Goal: Task Accomplishment & Management: Use online tool/utility

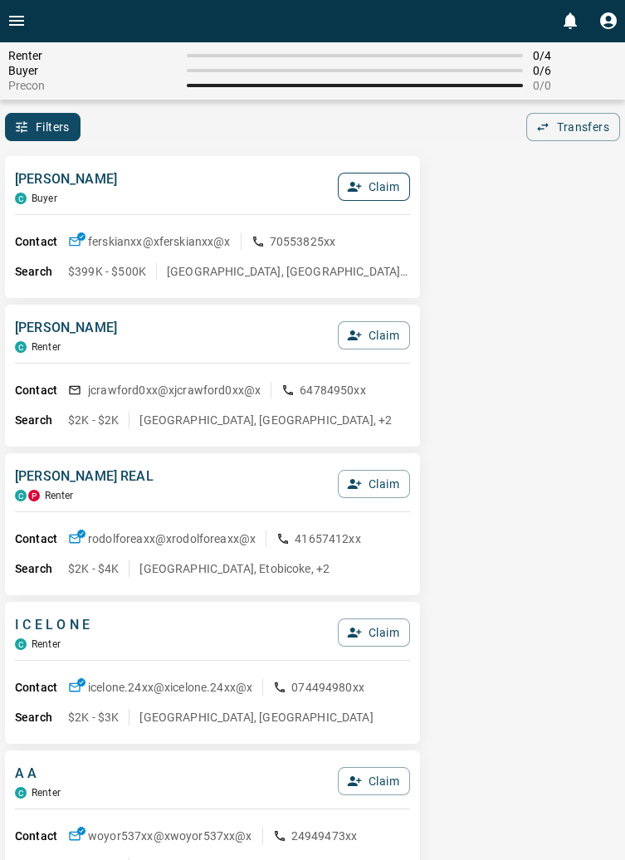
click at [388, 199] on button "Claim" at bounding box center [374, 187] width 72 height 28
click at [361, 185] on button "Confirm Claim" at bounding box center [350, 187] width 119 height 28
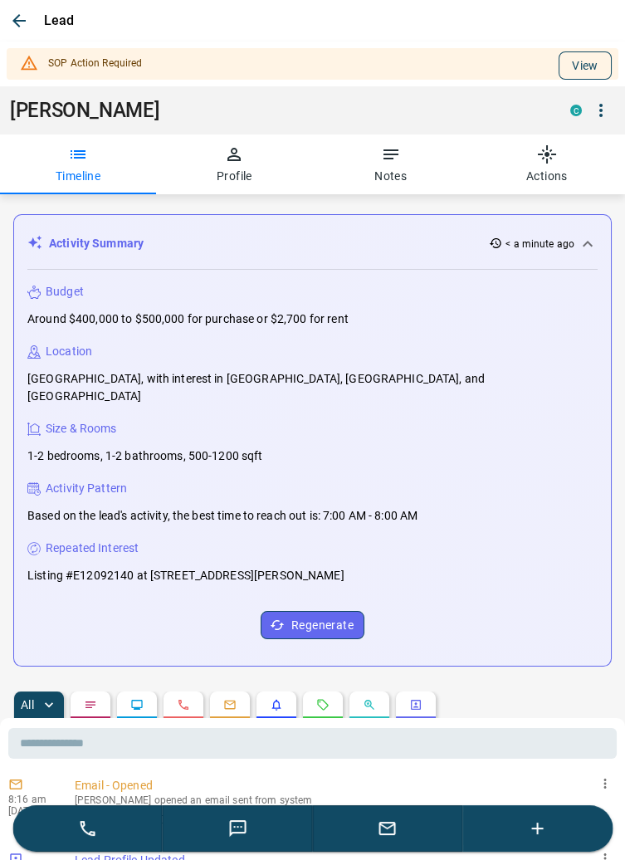
click at [600, 61] on button "View" at bounding box center [585, 65] width 53 height 28
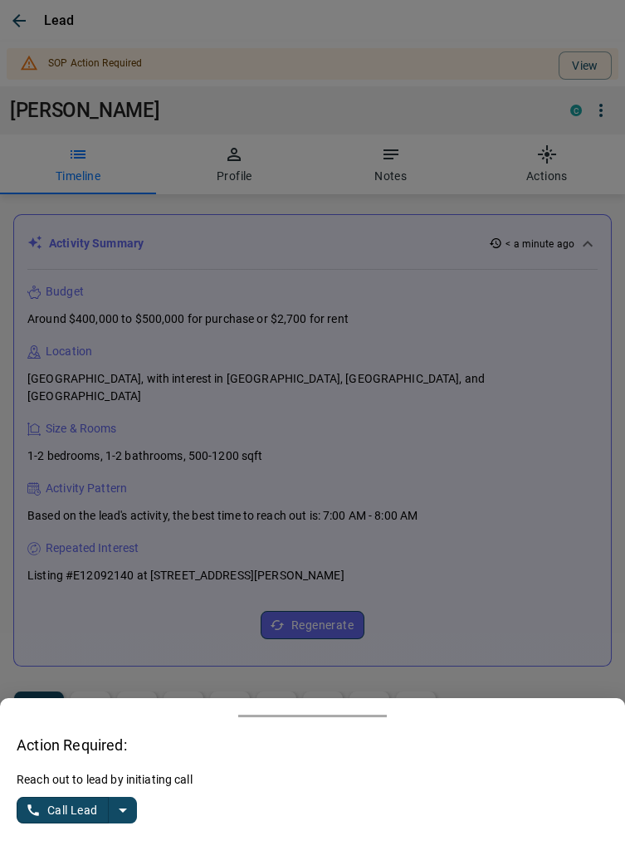
click at [135, 814] on button "split button" at bounding box center [123, 810] width 28 height 27
click at [93, 783] on li "Log Manual Call" at bounding box center [77, 778] width 101 height 25
click at [55, 810] on button "Log Manual Call" at bounding box center [72, 810] width 110 height 27
click at [42, 814] on button "Yes" at bounding box center [33, 811] width 33 height 26
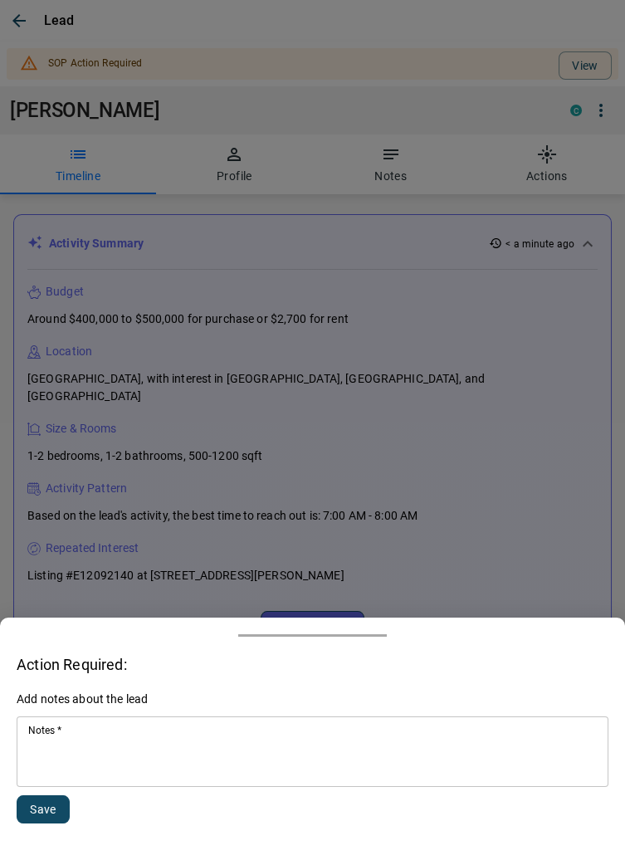
click at [182, 758] on textarea "Notes   *" at bounding box center [312, 752] width 569 height 56
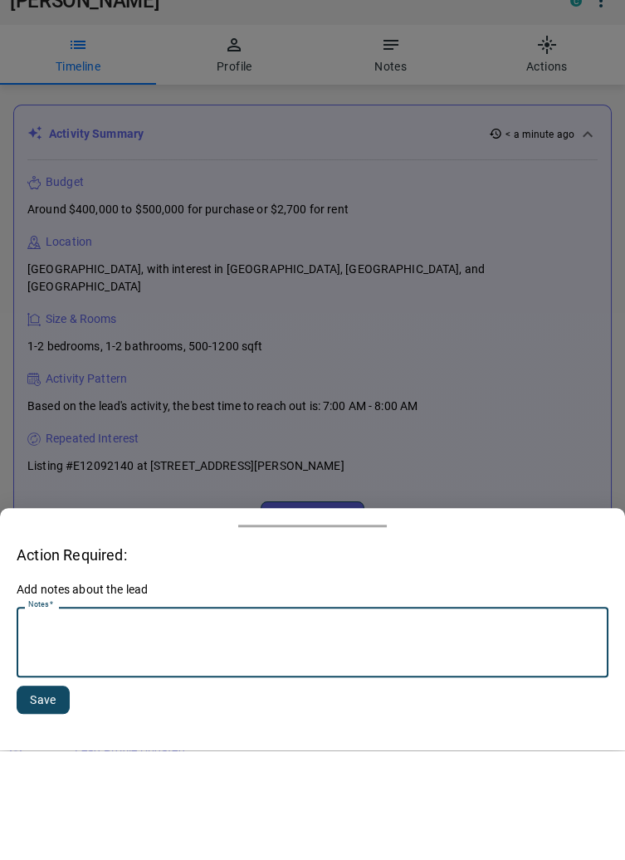
scroll to position [179, 0]
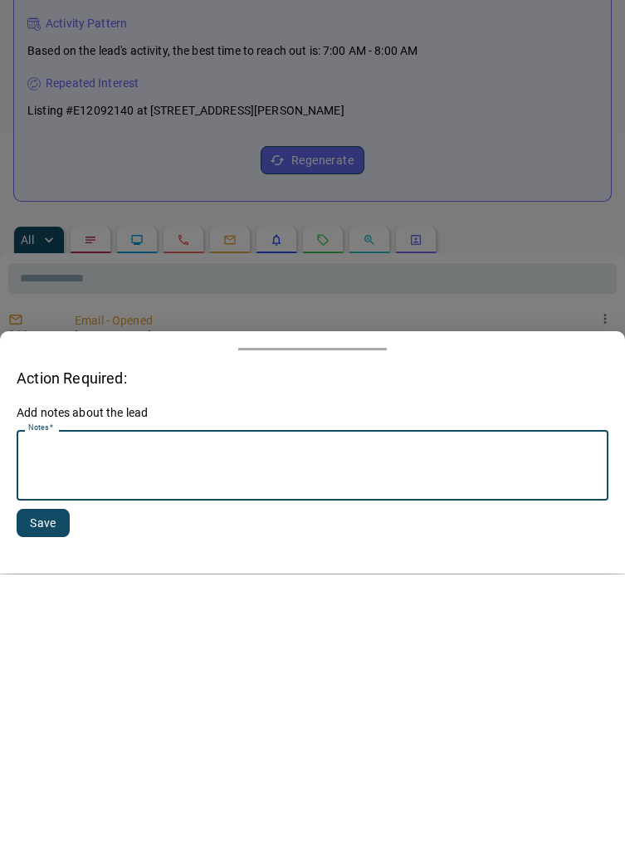
type textarea "*"
type textarea "**********"
click at [51, 804] on button "Save" at bounding box center [43, 809] width 53 height 28
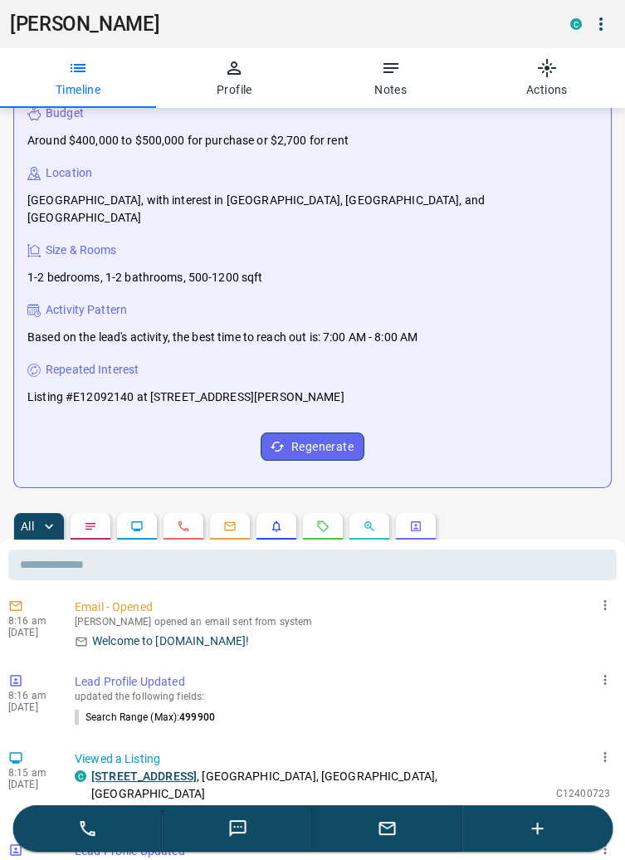
scroll to position [0, 0]
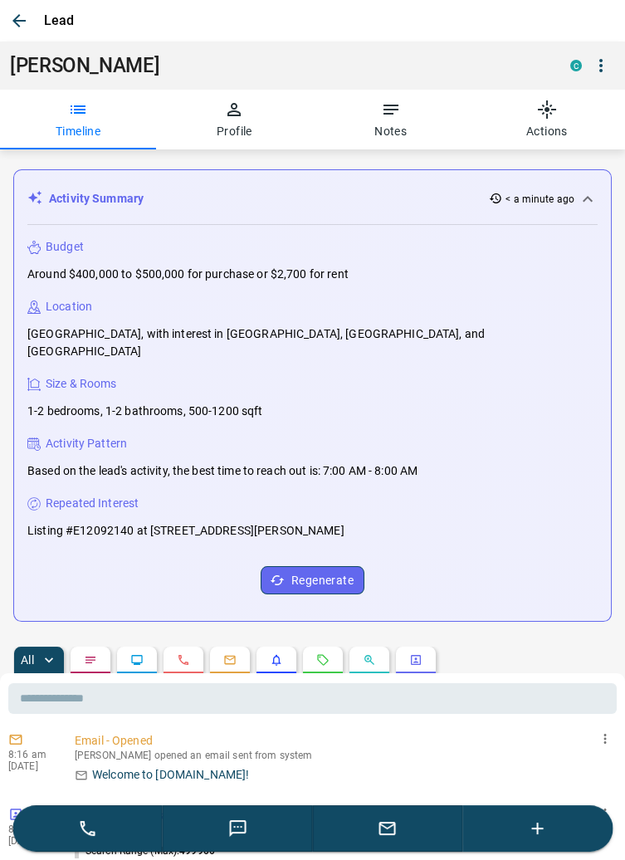
click at [20, 17] on icon "button" at bounding box center [19, 21] width 20 height 20
